Goal: Transaction & Acquisition: Obtain resource

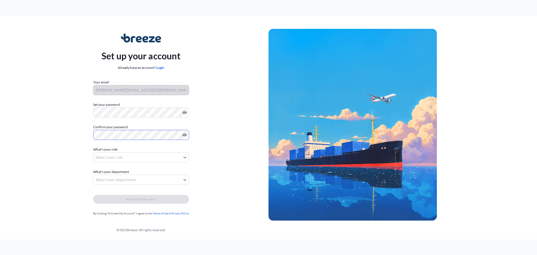
click at [136, 156] on body "Set up your account Already have an account? Login Your email [PERSON_NAME][EMA…" at bounding box center [268, 127] width 537 height 255
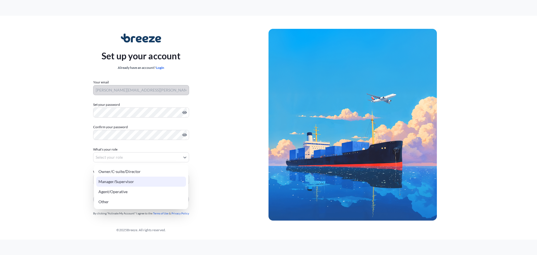
click at [121, 185] on div "Manager/Supervisor" at bounding box center [141, 182] width 90 height 10
select select "manager/supervisor"
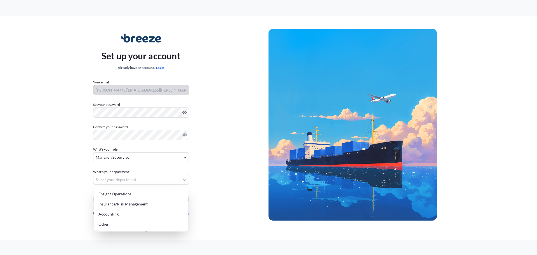
click at [127, 180] on body "Set up your account Already have an account? Login Your email [PERSON_NAME][EMA…" at bounding box center [268, 127] width 537 height 255
click at [123, 196] on div "Freight Operations" at bounding box center [141, 194] width 90 height 10
select select "freight operations"
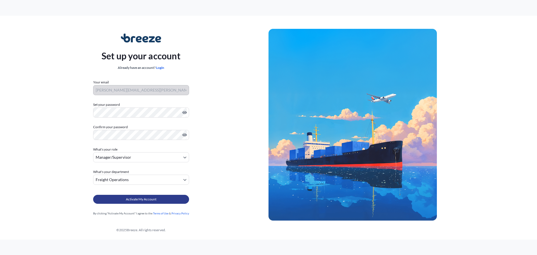
click at [122, 202] on button "Activate My Account" at bounding box center [141, 199] width 96 height 9
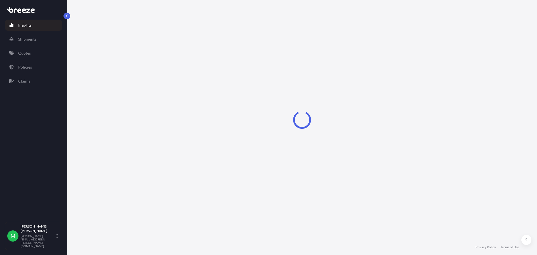
select select "2025"
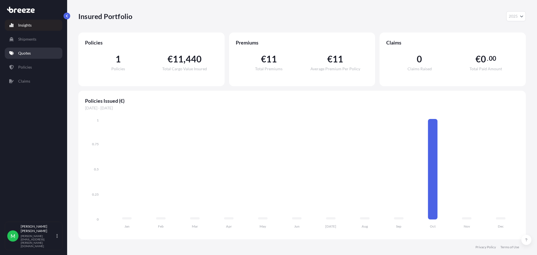
click at [21, 52] on p "Quotes" at bounding box center [24, 53] width 13 height 6
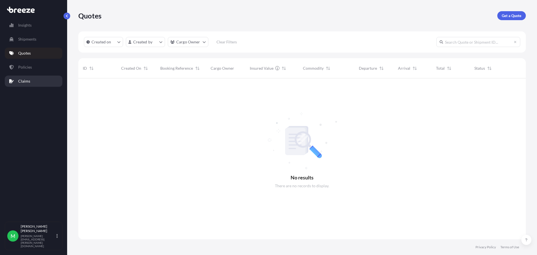
scroll to position [177, 444]
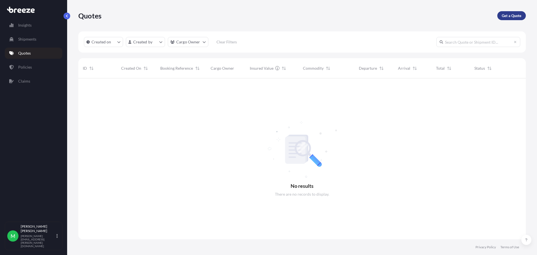
click at [511, 15] on p "Get a Quote" at bounding box center [512, 16] width 20 height 6
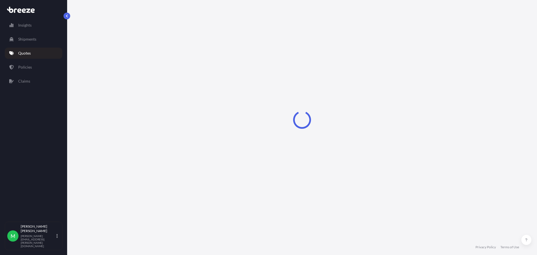
select select "Sea"
select select "1"
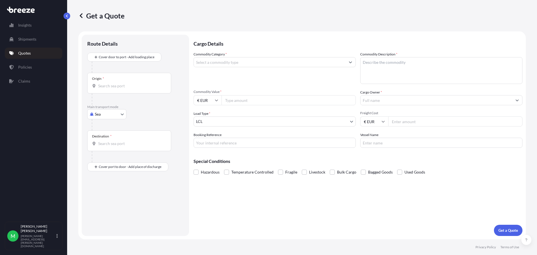
click at [203, 64] on input "Commodity Category *" at bounding box center [270, 62] width 152 height 10
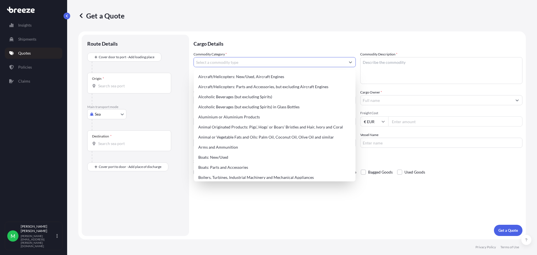
paste input "7610558008040"
type input "7610558008040"
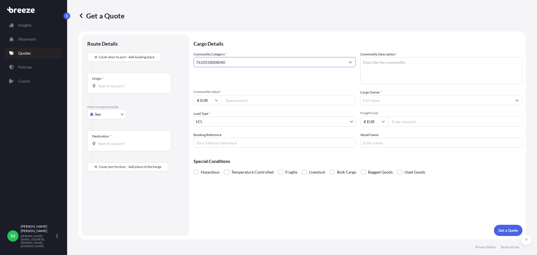
drag, startPoint x: 230, startPoint y: 64, endPoint x: 93, endPoint y: 60, distance: 136.9
click at [93, 60] on form "Route Details Cover door to port - Add loading place Place of loading Road Road…" at bounding box center [302, 135] width 448 height 208
click at [260, 62] on input "Commodity Category *" at bounding box center [270, 62] width 152 height 10
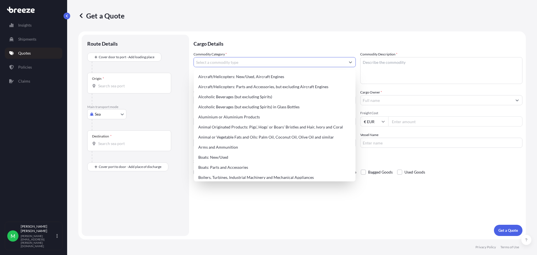
paste input "561.19"
type input "561.19"
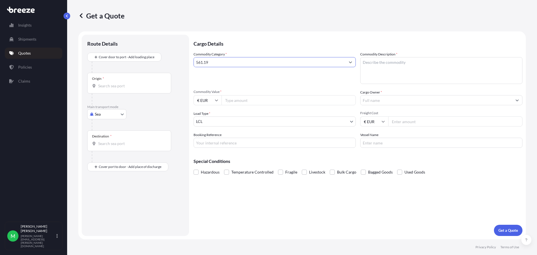
click at [286, 64] on input "561.19" at bounding box center [270, 62] width 152 height 10
drag, startPoint x: 189, startPoint y: 59, endPoint x: 137, endPoint y: 59, distance: 52.6
click at [137, 59] on form "Route Details Cover door to port - Add loading place Place of loading Road Road…" at bounding box center [302, 135] width 448 height 208
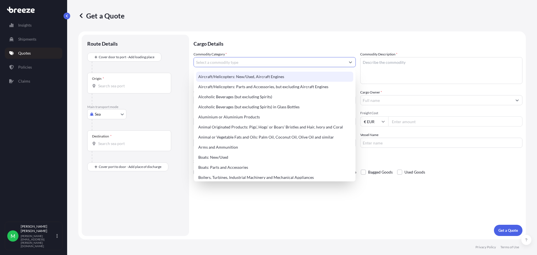
click at [245, 62] on input "Commodity Category *" at bounding box center [270, 62] width 152 height 10
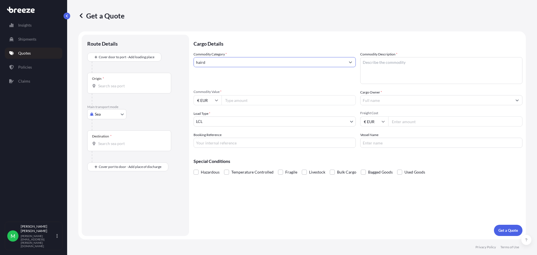
click at [275, 64] on input "haird" at bounding box center [270, 62] width 152 height 10
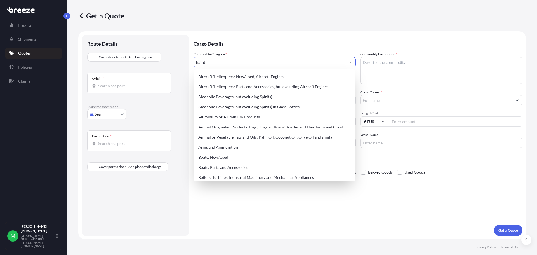
click at [349, 62] on button "Show suggestions" at bounding box center [351, 62] width 10 height 10
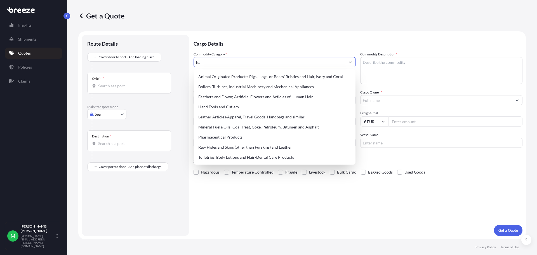
type input "h"
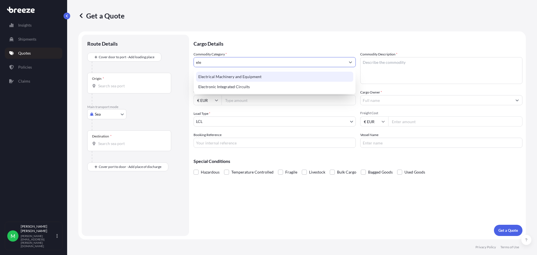
click at [280, 77] on div "Electrical Machinery and Equipment" at bounding box center [274, 77] width 157 height 10
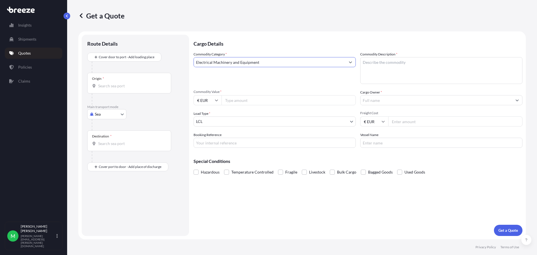
type input "Electrical Machinery and Equipment"
click at [397, 65] on textarea "Commodity Description *" at bounding box center [441, 70] width 162 height 27
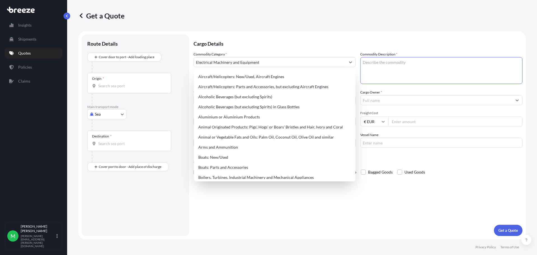
paste textarea "HAIRDRYER"
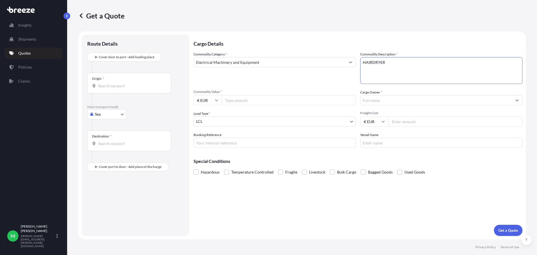
type textarea "HAIRDRYER"
click at [265, 103] on input "Commodity Value *" at bounding box center [289, 100] width 134 height 10
type input "1329.94"
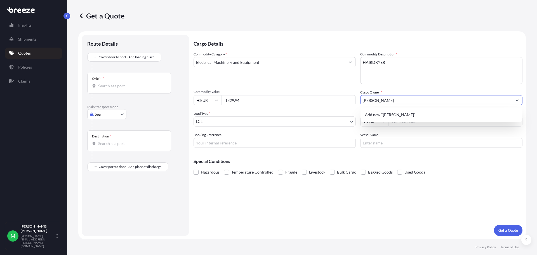
type input "Hugh Jordan"
click at [404, 120] on input "Freight Cost" at bounding box center [455, 121] width 134 height 10
type input "1329.94"
click at [120, 111] on body "Insights Shipments Quotes Policies Claims M Marie Kenny marie.kenny@jmc.ie Get …" at bounding box center [268, 127] width 537 height 255
click at [145, 86] on input "Origin *" at bounding box center [131, 86] width 66 height 6
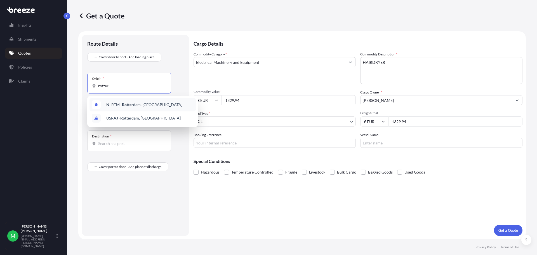
click at [145, 108] on div "NLRTM - Rotter dam, Netherlands" at bounding box center [143, 104] width 106 height 13
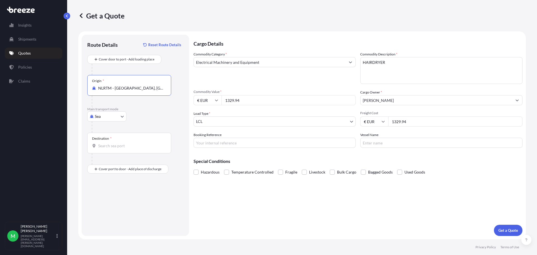
type input "NLRTM - Rotterdam, Netherlands"
click at [126, 140] on div "Destination *" at bounding box center [129, 143] width 84 height 21
click at [126, 143] on input "Destination *" at bounding box center [131, 146] width 66 height 6
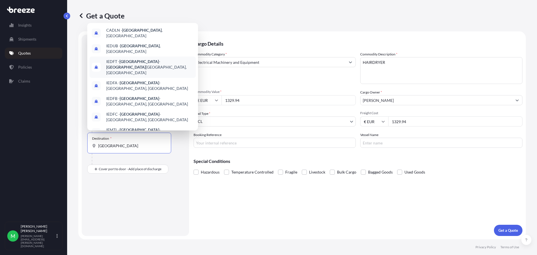
click at [121, 62] on span "IEDFT - Dublin - Dublin Ferryport Terminals, Ireland" at bounding box center [149, 67] width 87 height 17
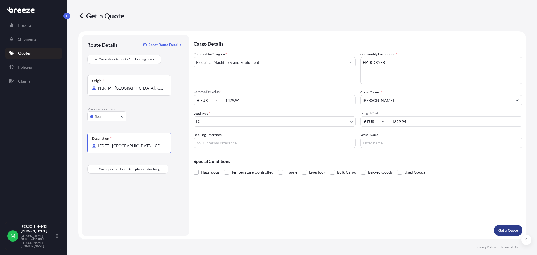
type input "IEDFT - Dublin-Dublin Ferryport Terminals, Ireland"
click at [509, 232] on p "Get a Quote" at bounding box center [509, 230] width 20 height 6
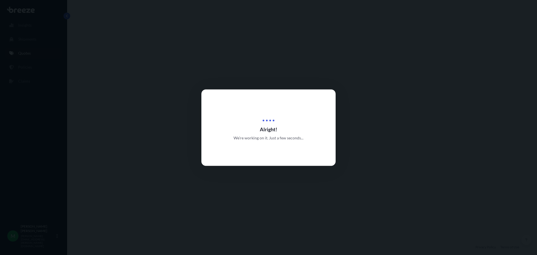
select select "Sea"
select select "1"
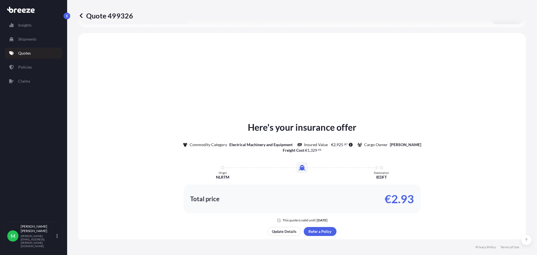
scroll to position [168, 0]
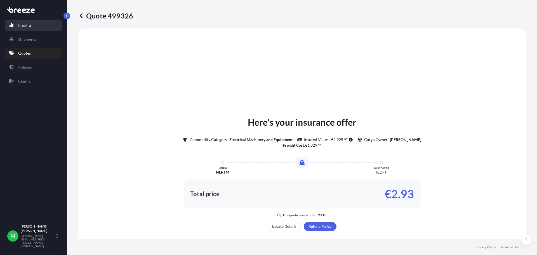
click at [32, 25] on link "Insights" at bounding box center [34, 25] width 58 height 11
select select "2025"
